Goal: Task Accomplishment & Management: Use online tool/utility

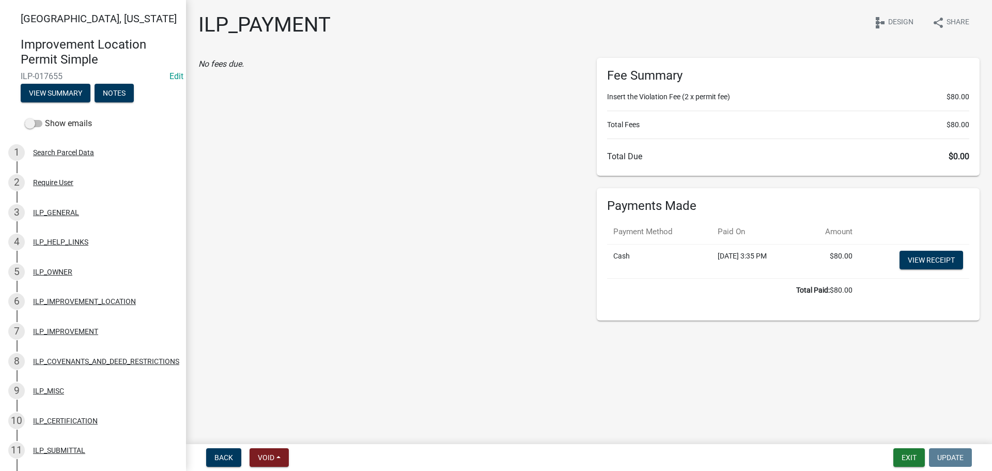
scroll to position [672, 0]
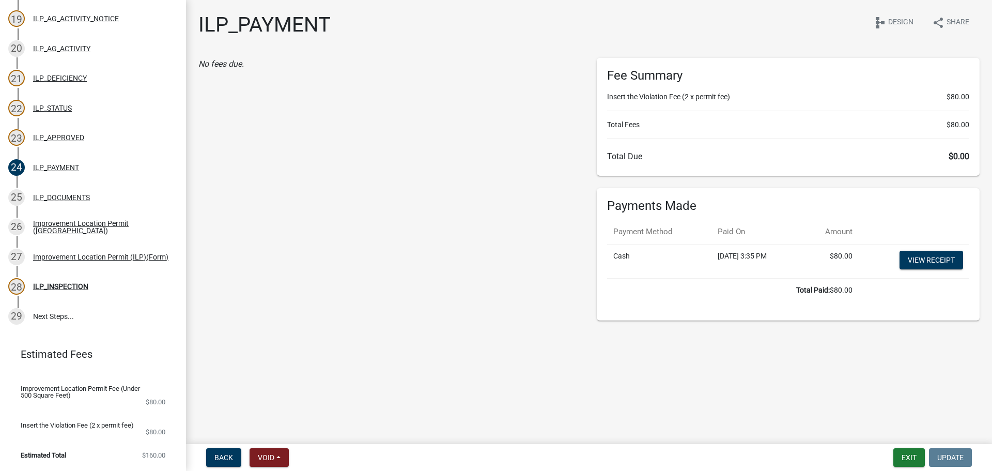
click at [305, 181] on div "No fees due." at bounding box center [390, 189] width 398 height 263
click at [468, 176] on div "No fees due." at bounding box center [390, 189] width 398 height 263
click at [531, 211] on div "No fees due." at bounding box center [390, 189] width 398 height 263
click at [505, 206] on div "No fees due." at bounding box center [390, 189] width 398 height 263
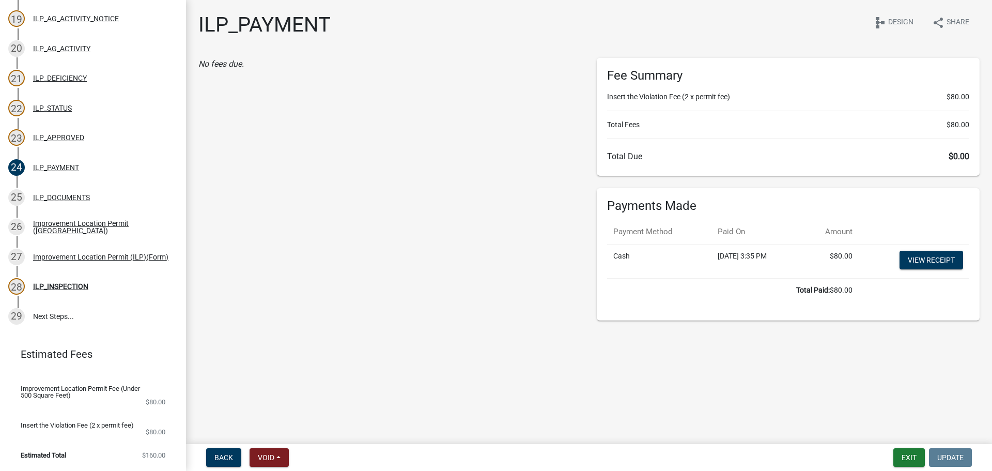
click at [514, 210] on div "No fees due." at bounding box center [390, 189] width 398 height 263
click at [483, 251] on div "No fees due." at bounding box center [390, 189] width 398 height 263
click at [536, 197] on div "No fees due." at bounding box center [390, 189] width 398 height 263
click at [526, 197] on div "No fees due." at bounding box center [390, 189] width 398 height 263
click at [447, 216] on div "No fees due." at bounding box center [390, 189] width 398 height 263
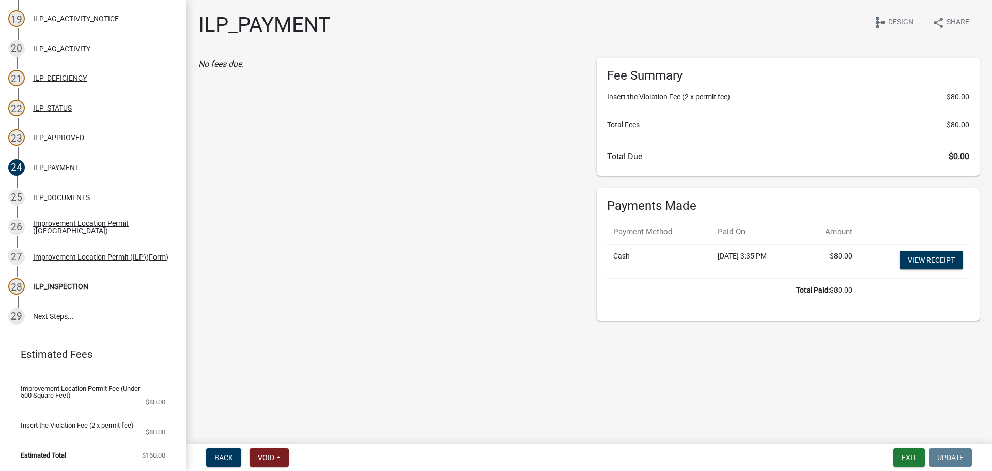
click at [492, 222] on div "No fees due." at bounding box center [390, 189] width 398 height 263
click at [344, 210] on div "No fees due." at bounding box center [390, 189] width 398 height 263
click at [474, 244] on div "No fees due." at bounding box center [390, 189] width 398 height 263
click at [453, 211] on div "No fees due." at bounding box center [390, 189] width 398 height 263
click at [523, 182] on div "No fees due." at bounding box center [390, 189] width 398 height 263
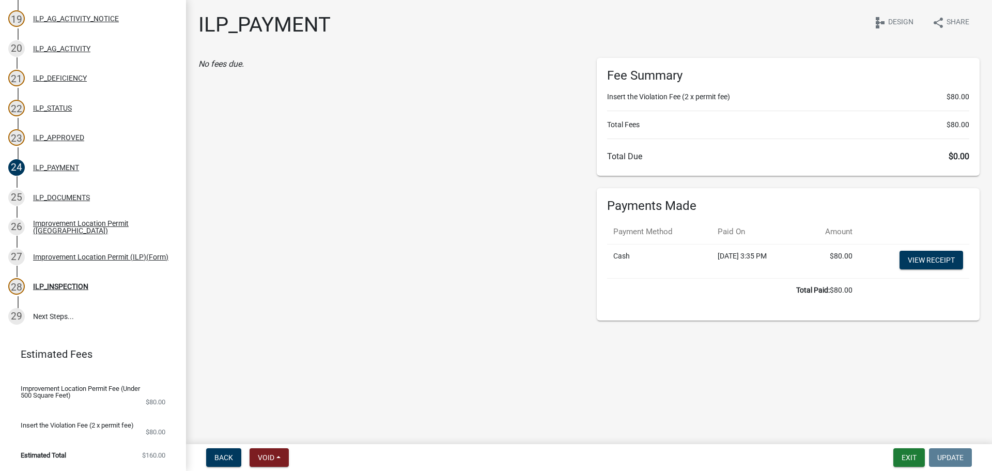
click at [466, 313] on div "No fees due." at bounding box center [390, 189] width 398 height 263
click at [472, 328] on div "ILP_PAYMENT share Share schema Design No fees due. Fee Summary Insert the Viola…" at bounding box center [589, 170] width 797 height 317
click at [533, 258] on div "No fees due." at bounding box center [390, 189] width 398 height 263
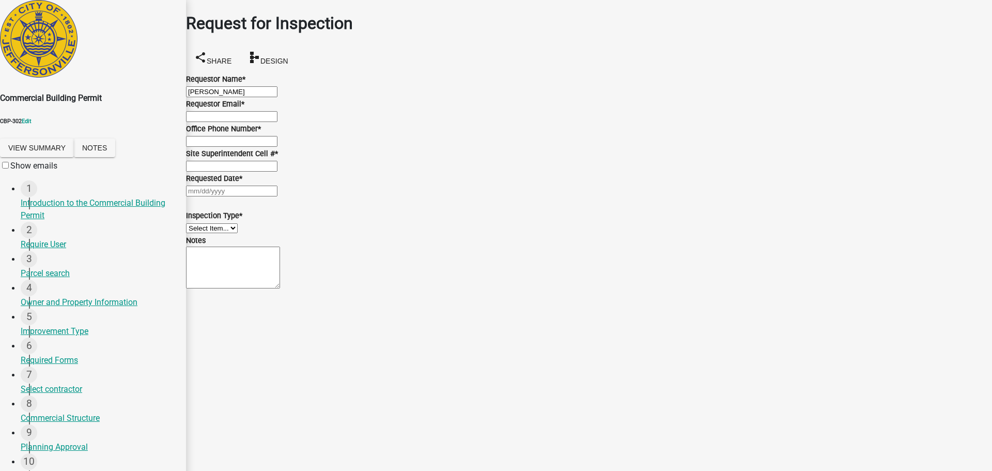
scroll to position [397, 0]
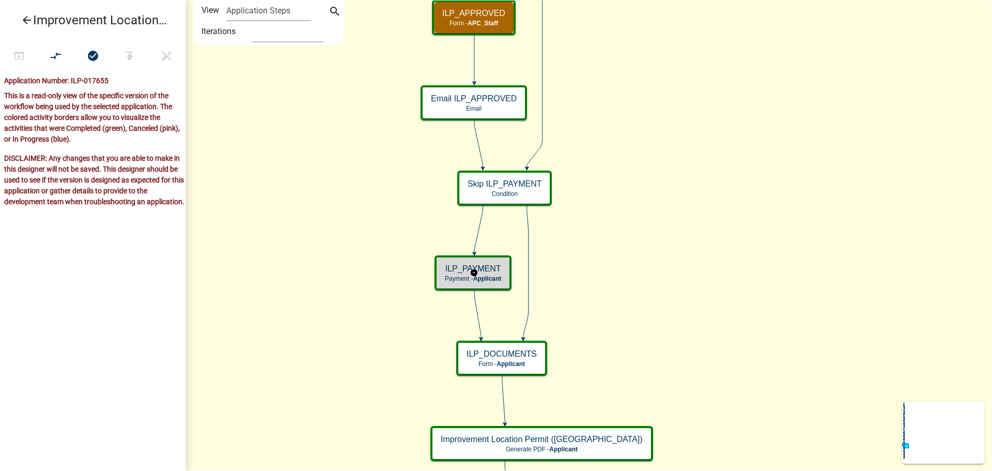
click at [501, 273] on h5 "ILP_PAYMENT" at bounding box center [473, 269] width 56 height 10
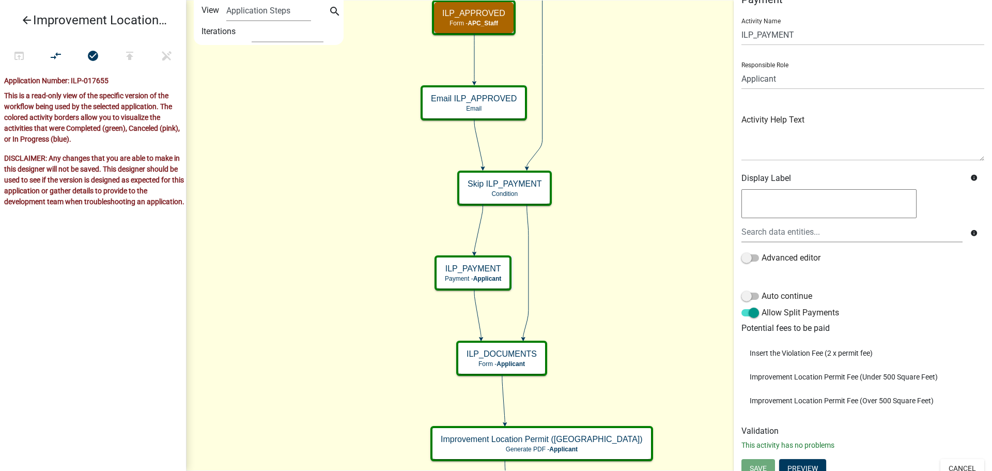
scroll to position [28, 0]
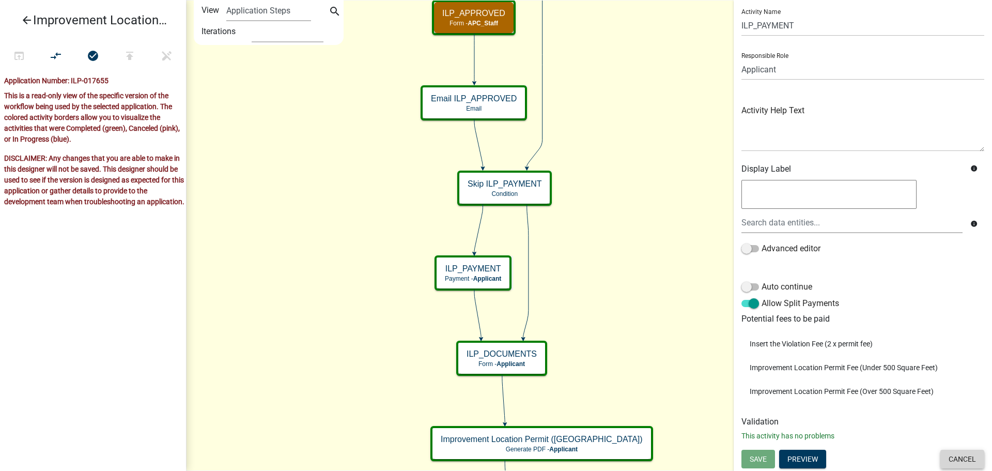
click at [953, 455] on button "Cancel" at bounding box center [963, 459] width 44 height 19
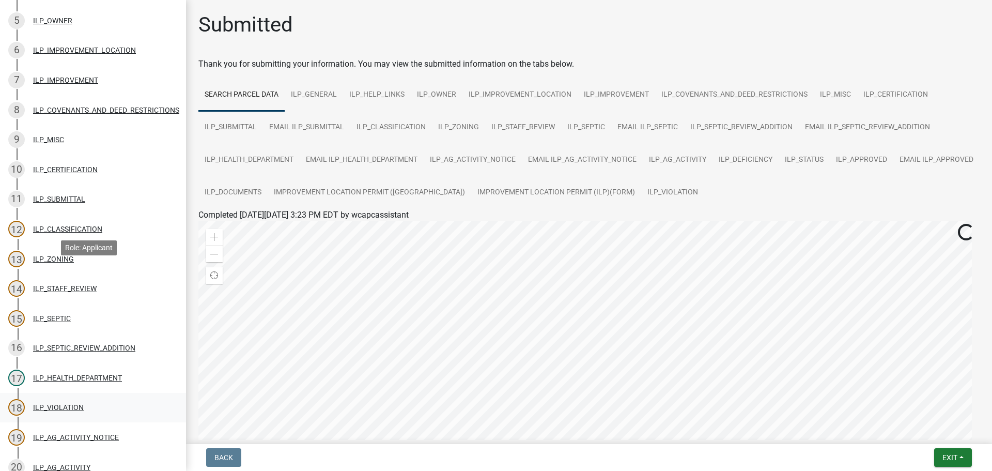
scroll to position [413, 0]
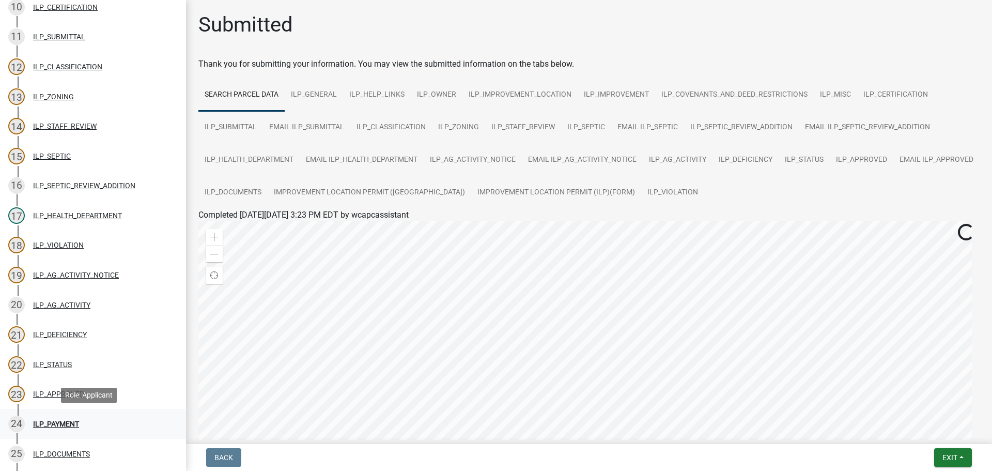
click at [62, 421] on div "ILP_PAYMENT" at bounding box center [56, 423] width 46 height 7
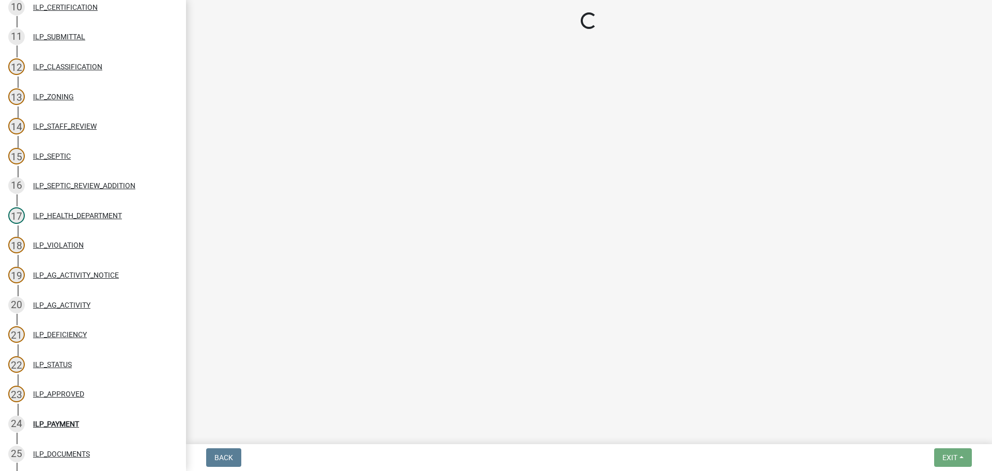
select select "2: 1"
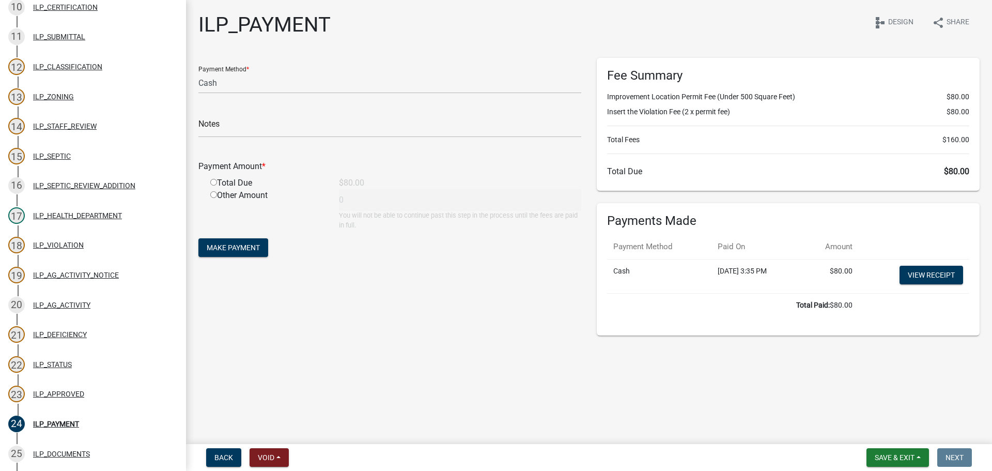
click at [465, 397] on main "ILP_PAYMENT share Share schema Design Payment Method * Credit Card POS Check Ca…" at bounding box center [589, 220] width 806 height 440
click at [585, 391] on main "ILP_PAYMENT share Share schema Design Payment Method * Credit Card POS Check Ca…" at bounding box center [589, 220] width 806 height 440
click at [760, 389] on main "ILP_PAYMENT share Share schema Design Payment Method * Credit Card POS Check Ca…" at bounding box center [589, 220] width 806 height 440
click at [842, 392] on main "ILP_PAYMENT share Share schema Design Payment Method * Credit Card POS Check Ca…" at bounding box center [589, 220] width 806 height 440
click at [874, 392] on main "ILP_PAYMENT share Share schema Design Payment Method * Credit Card POS Check Ca…" at bounding box center [589, 220] width 806 height 440
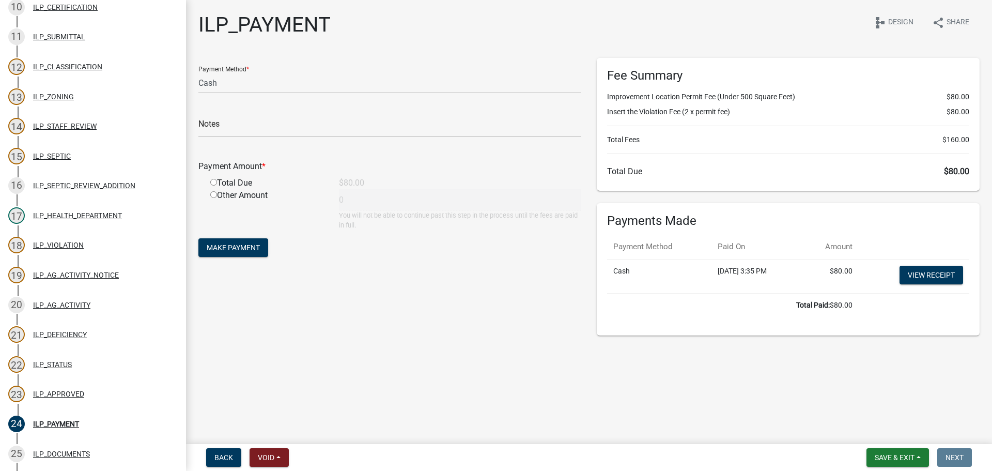
click at [837, 400] on main "ILP_PAYMENT share Share schema Design Payment Method * Credit Card POS Check Ca…" at bounding box center [589, 220] width 806 height 440
drag, startPoint x: 454, startPoint y: 382, endPoint x: 436, endPoint y: 371, distance: 21.4
click at [454, 382] on main "ILP_PAYMENT share Share schema Design Payment Method * Credit Card POS Check Ca…" at bounding box center [589, 220] width 806 height 440
click at [381, 368] on main "ILP_PAYMENT share Share schema Design Payment Method * Credit Card POS Check Ca…" at bounding box center [589, 220] width 806 height 440
click at [387, 370] on main "ILP_PAYMENT share Share schema Design Payment Method * Credit Card POS Check Ca…" at bounding box center [589, 220] width 806 height 440
